Goal: Task Accomplishment & Management: Manage account settings

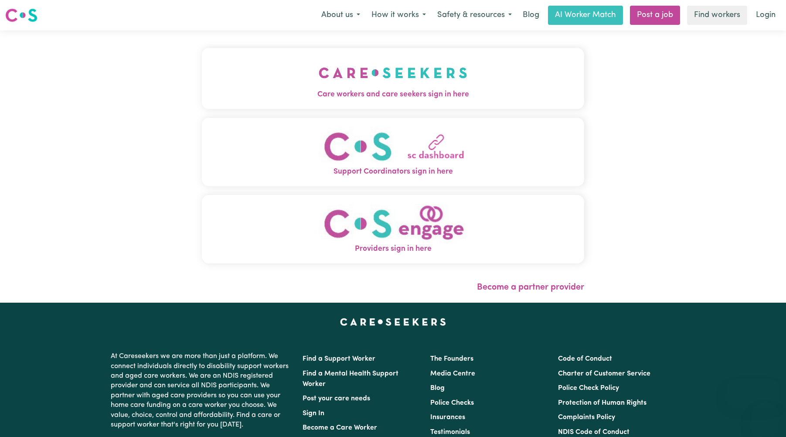
click at [765, 16] on link "Login" at bounding box center [766, 15] width 30 height 19
click at [405, 85] on img "Care workers and care seekers sign in here" at bounding box center [393, 73] width 149 height 32
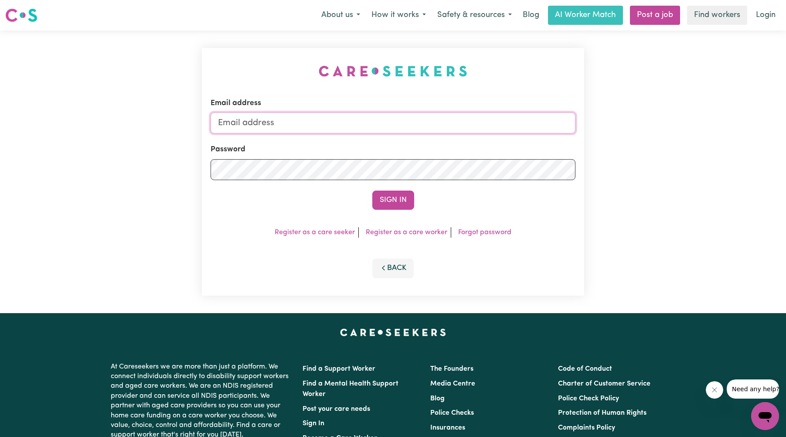
type input "[EMAIL_ADDRESS][DOMAIN_NAME]"
click at [394, 200] on button "Sign In" at bounding box center [393, 200] width 42 height 19
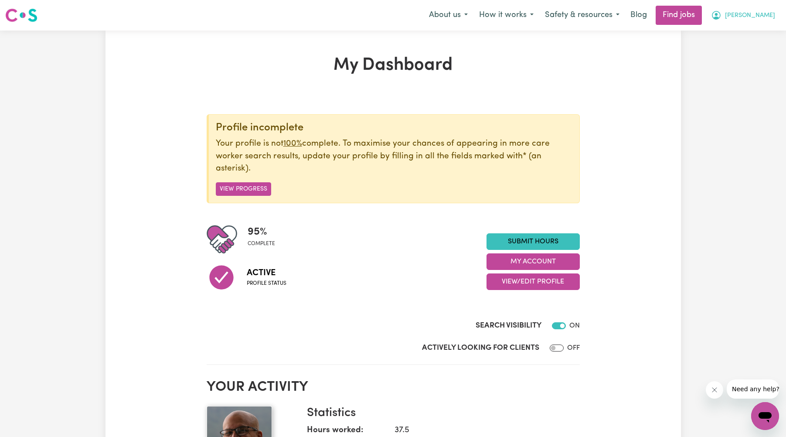
click at [753, 16] on span "[PERSON_NAME]" at bounding box center [750, 16] width 50 height 10
click at [728, 32] on link "My Account" at bounding box center [746, 34] width 69 height 17
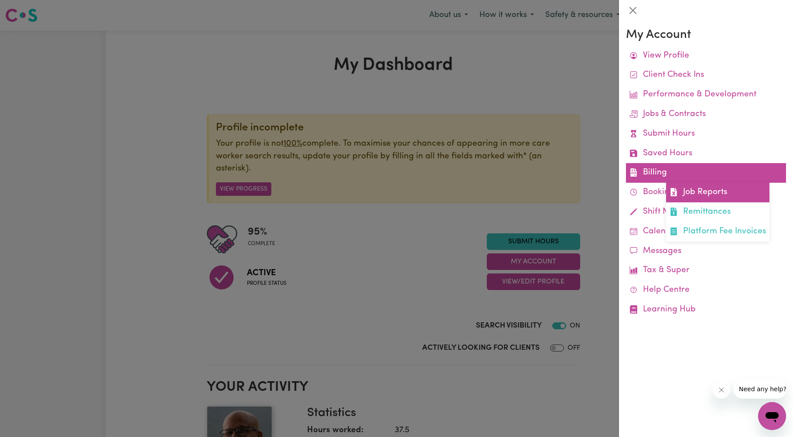
click at [701, 195] on link "Job Reports" at bounding box center [717, 193] width 103 height 20
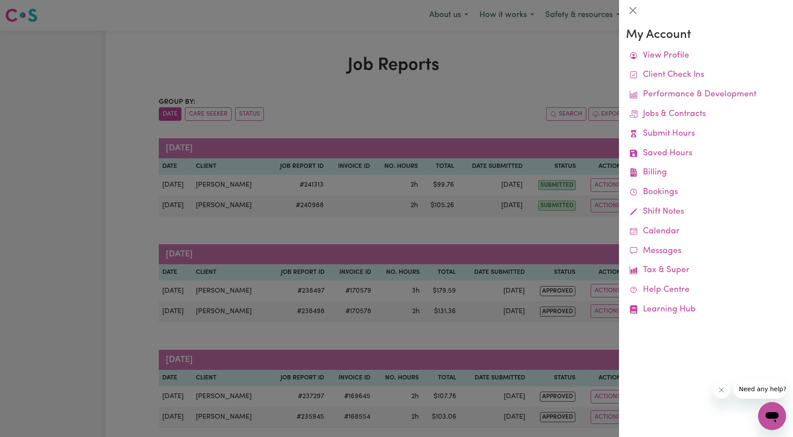
click at [462, 66] on div at bounding box center [396, 218] width 793 height 437
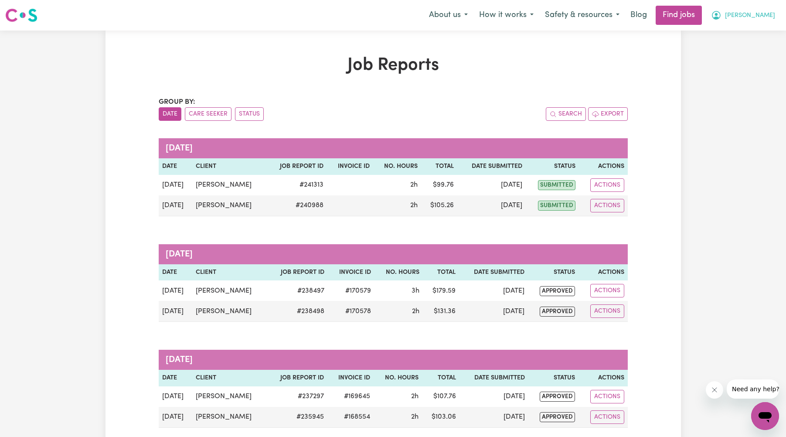
click at [761, 12] on span "[PERSON_NAME]" at bounding box center [750, 16] width 50 height 10
click at [731, 68] on link "Logout" at bounding box center [746, 66] width 69 height 17
